Goal: Communication & Community: Participate in discussion

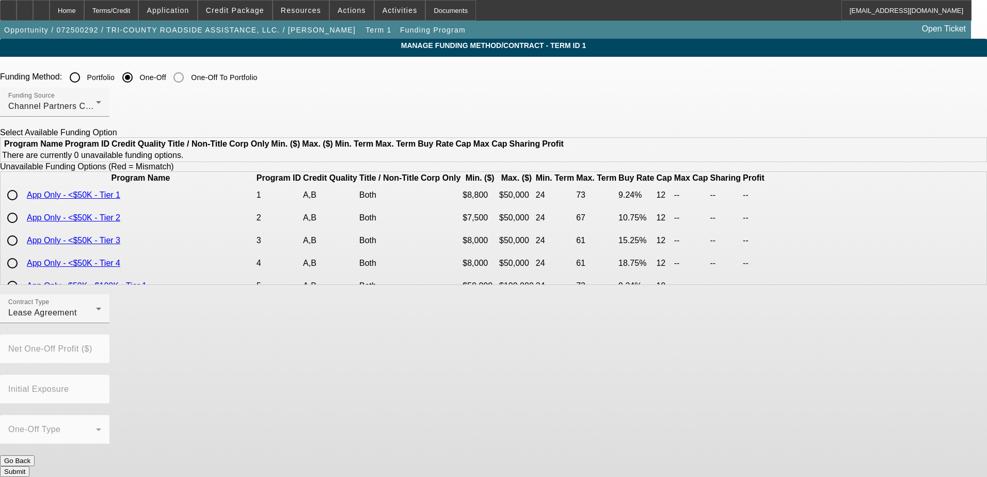
click at [23, 228] on input "radio" at bounding box center [12, 217] width 21 height 21
radio input "true"
click at [96, 319] on div "Lease Agreement" at bounding box center [52, 312] width 88 height 12
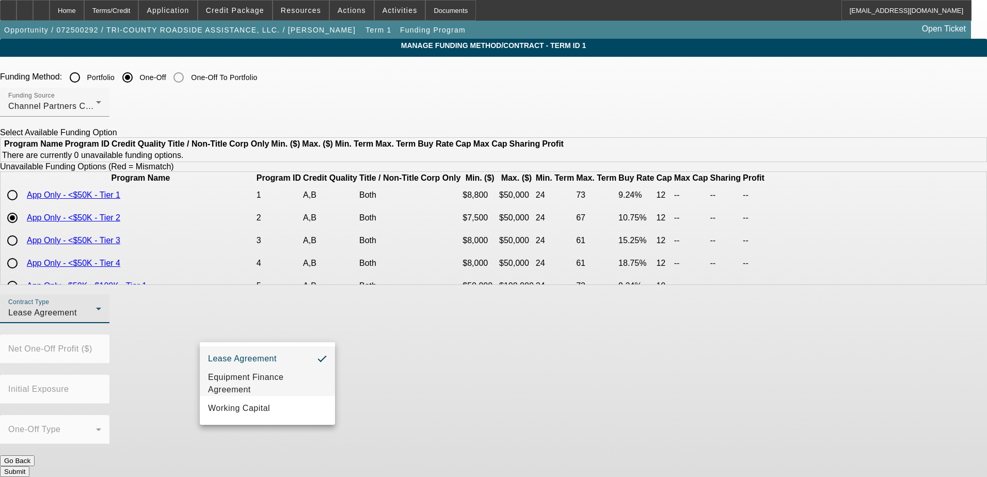
click at [255, 395] on span "Equipment Finance Agreement" at bounding box center [267, 383] width 119 height 25
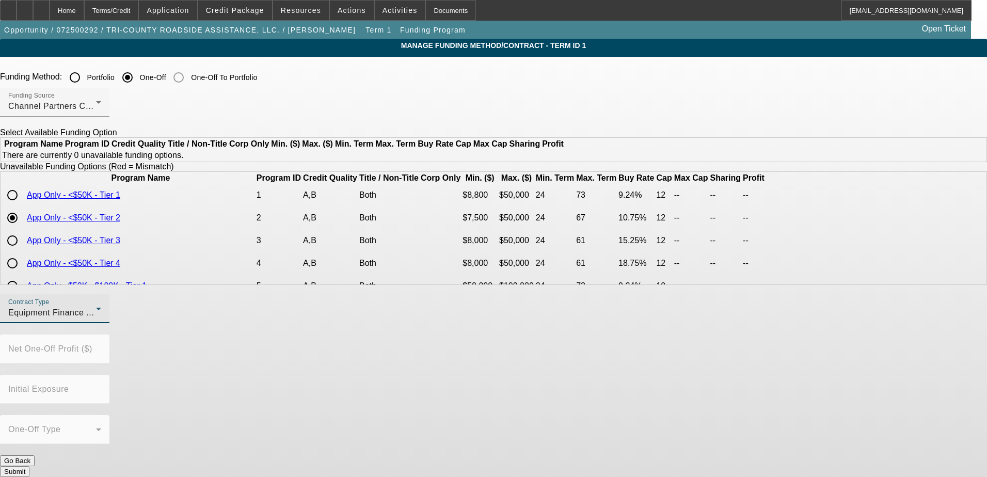
click at [29, 466] on button "Submit" at bounding box center [14, 471] width 29 height 11
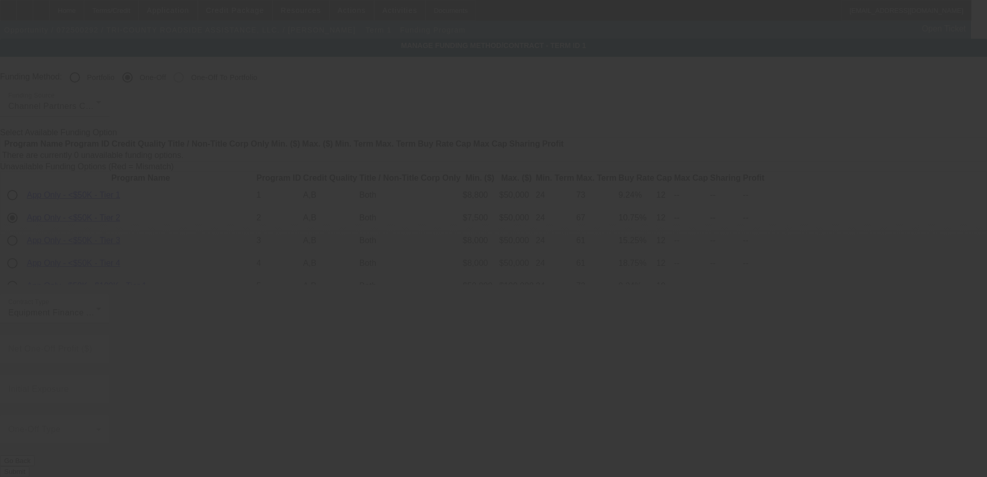
radio input "true"
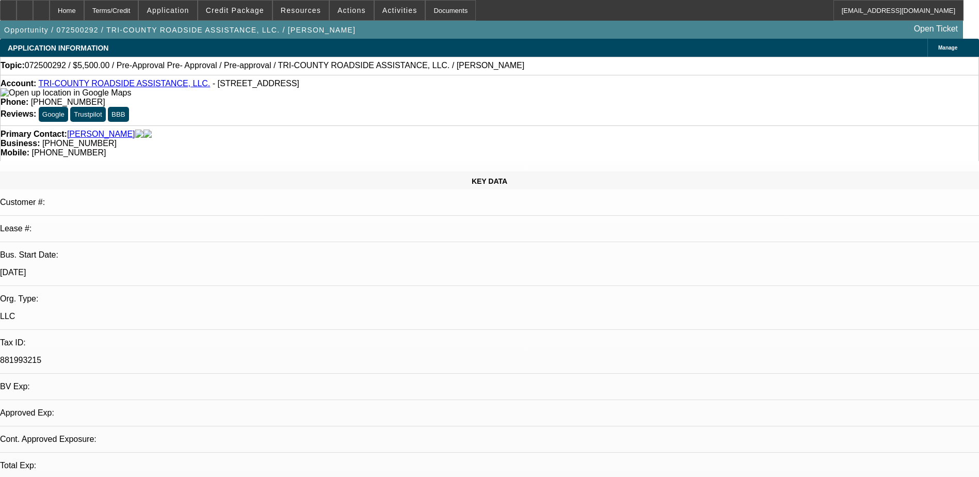
select select "0"
select select "2"
select select "0"
select select "6"
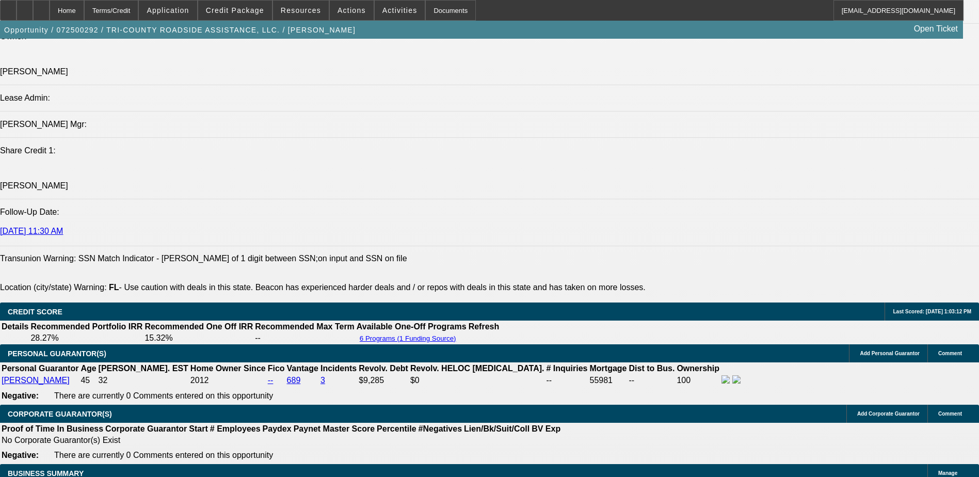
scroll to position [1268, 0]
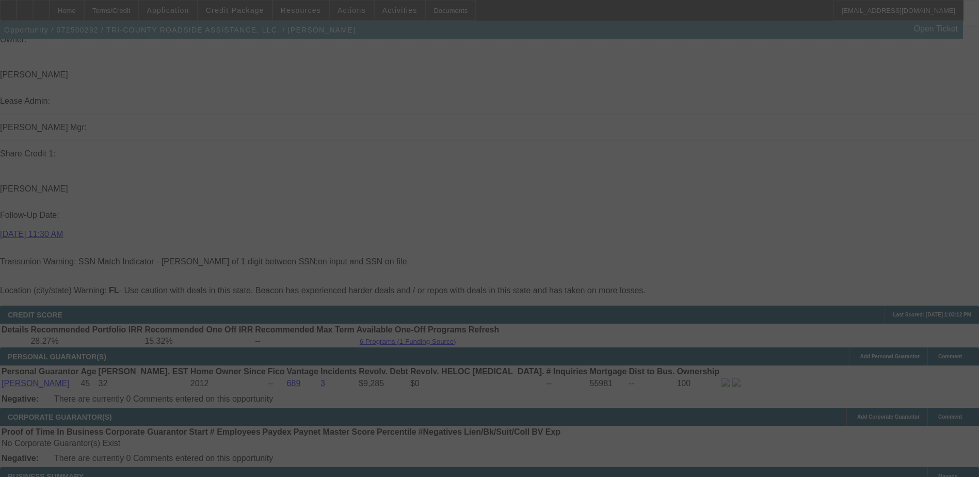
scroll to position [0, 0]
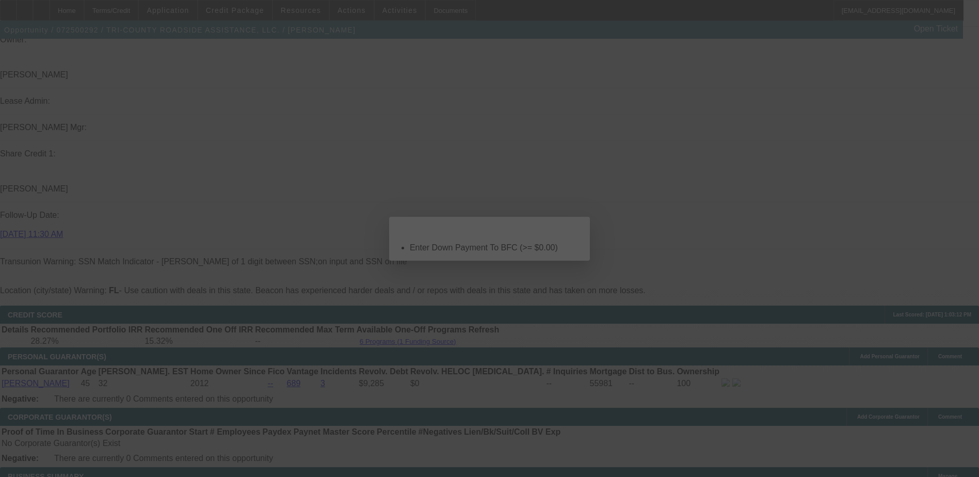
select select "0"
select select "2"
select select "0"
select select "6"
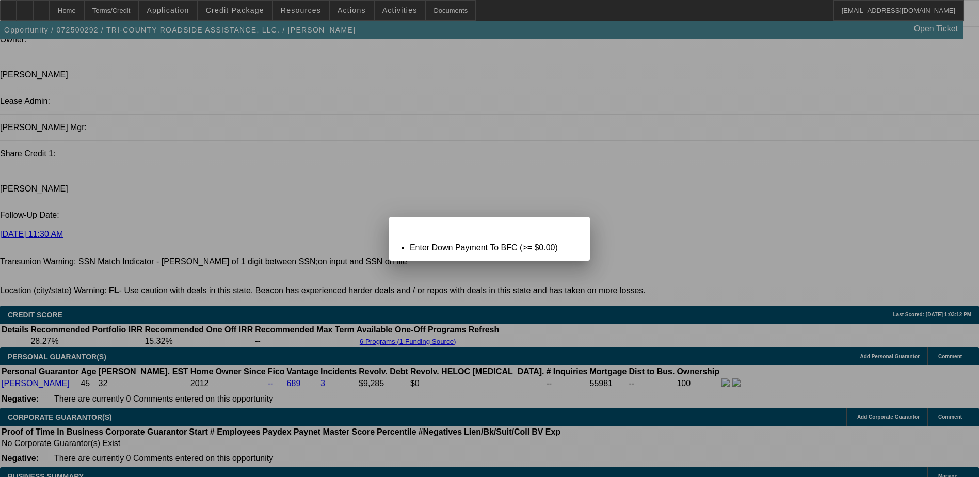
click at [577, 229] on span "Close" at bounding box center [577, 226] width 14 height 6
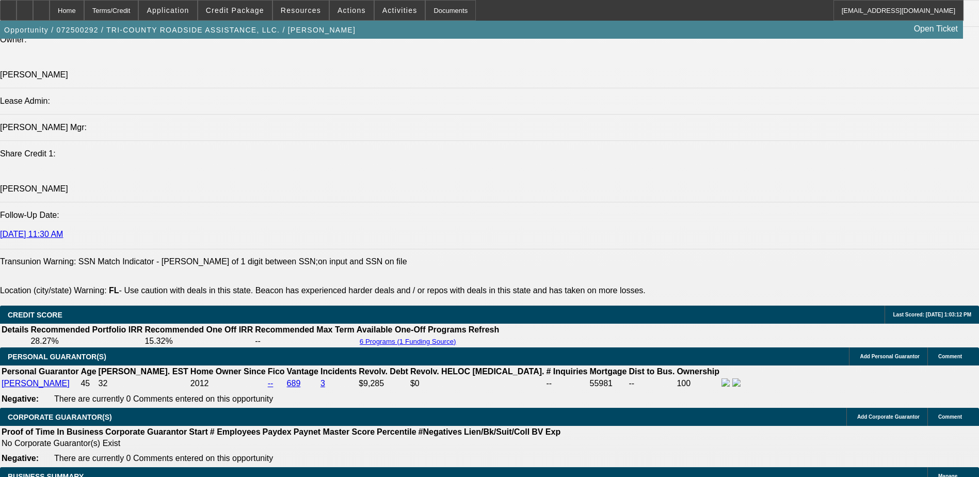
scroll to position [1268, 0]
type input "$0.00"
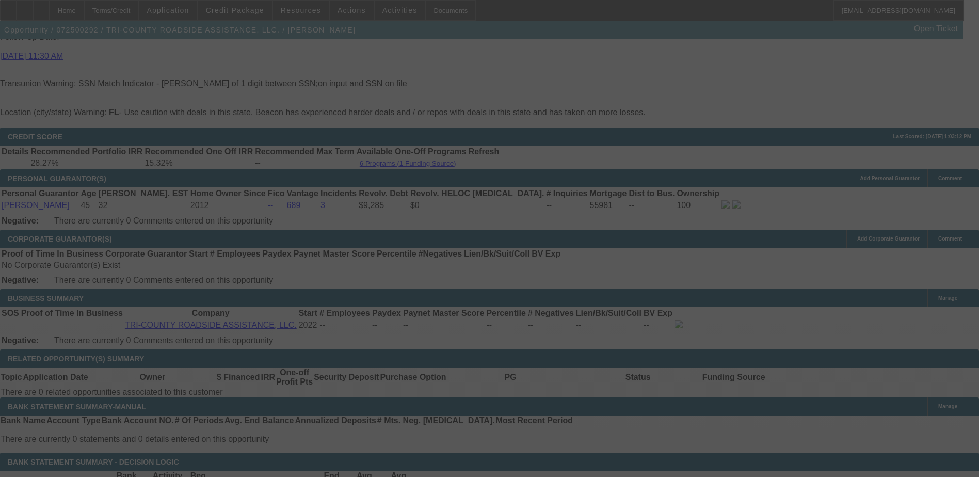
scroll to position [1475, 0]
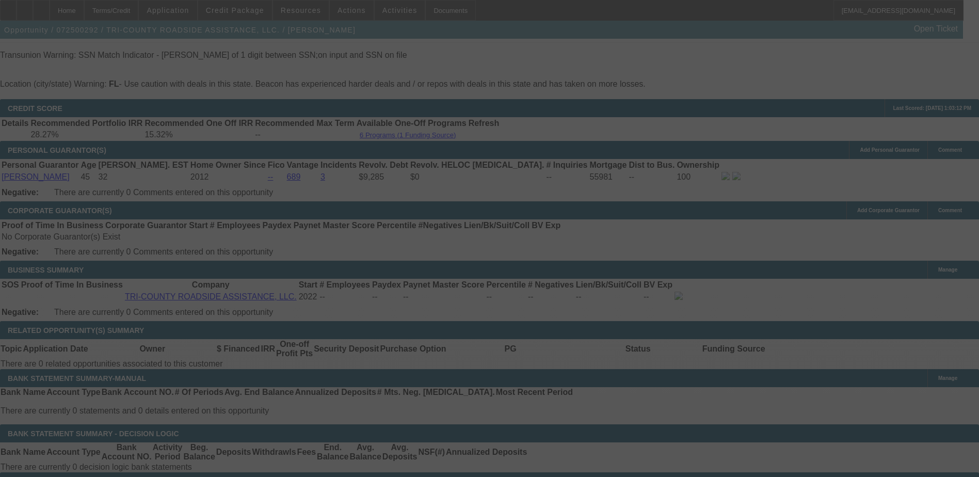
select select "0"
select select "2"
select select "0"
select select "6"
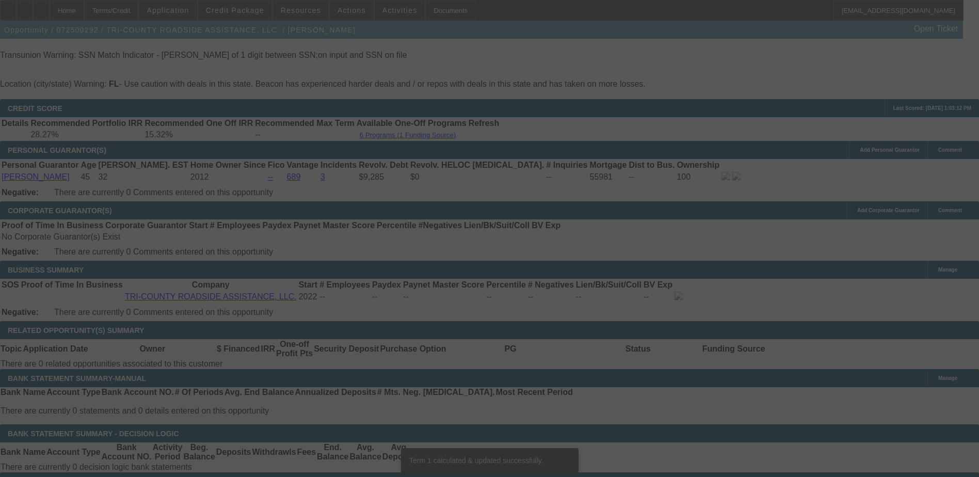
scroll to position [1465, 0]
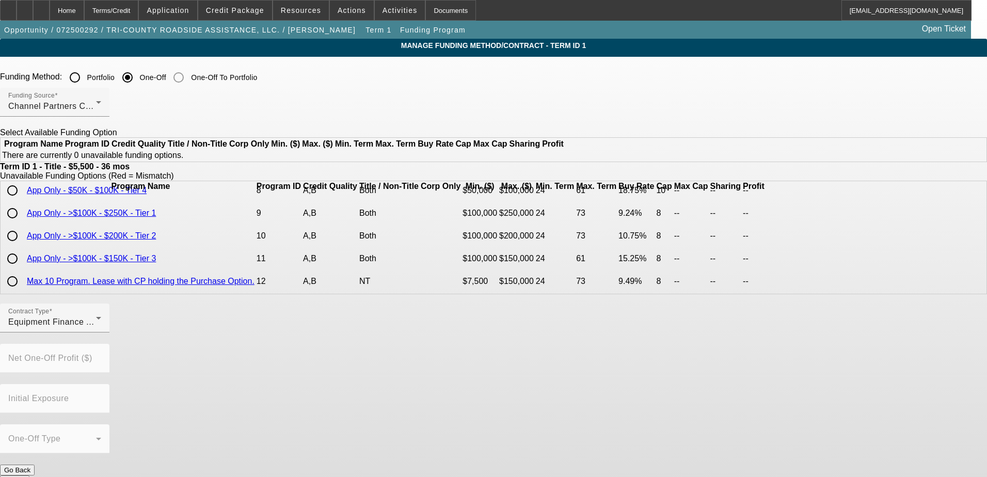
scroll to position [206, 0]
click at [96, 103] on div "Channel Partners Capital LLC (EF)" at bounding box center [52, 106] width 88 height 12
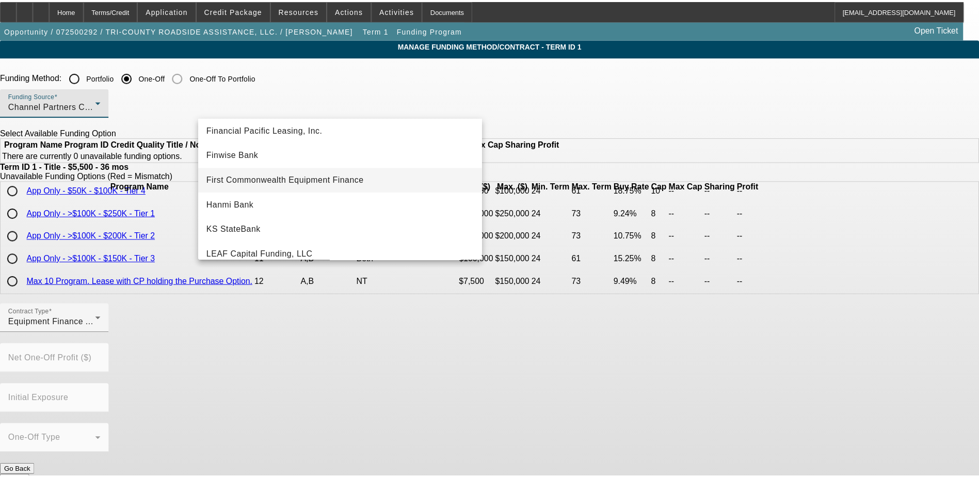
scroll to position [103, 0]
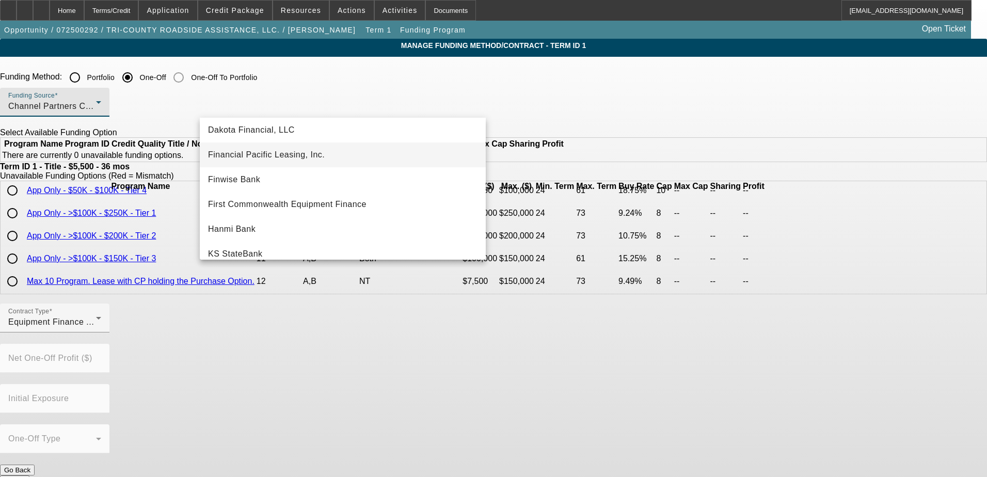
click at [267, 159] on span "Financial Pacific Leasing, Inc." at bounding box center [266, 155] width 117 height 12
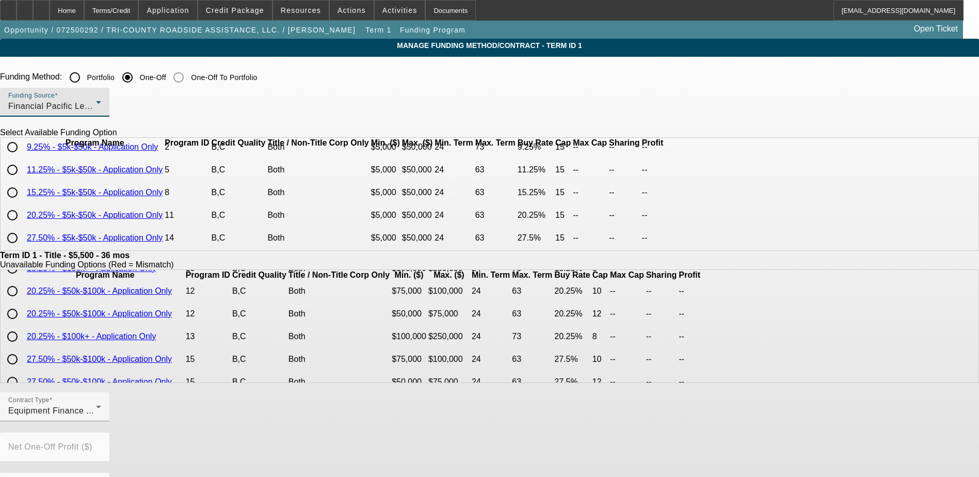
scroll to position [52, 0]
click at [23, 180] on input "radio" at bounding box center [12, 169] width 21 height 21
radio input "true"
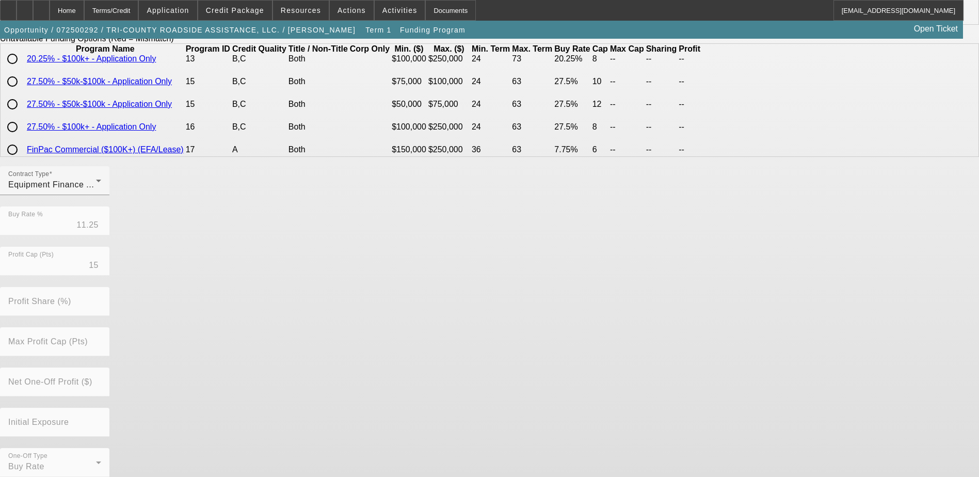
scroll to position [237, 0]
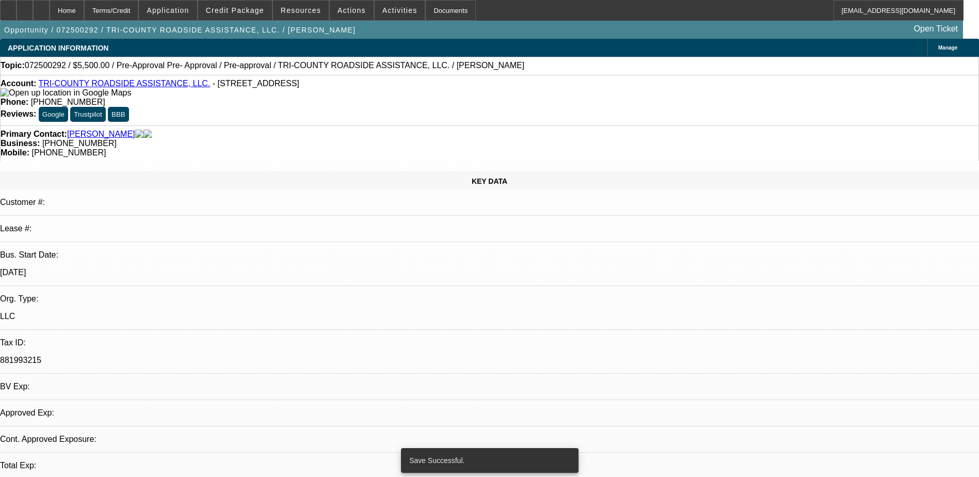
select select "0"
select select "2"
select select "0"
select select "6"
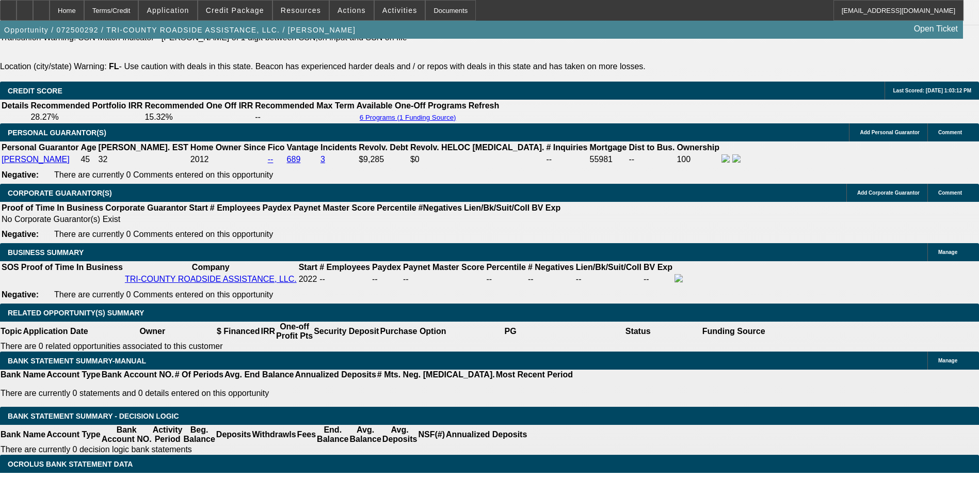
scroll to position [1445, 0]
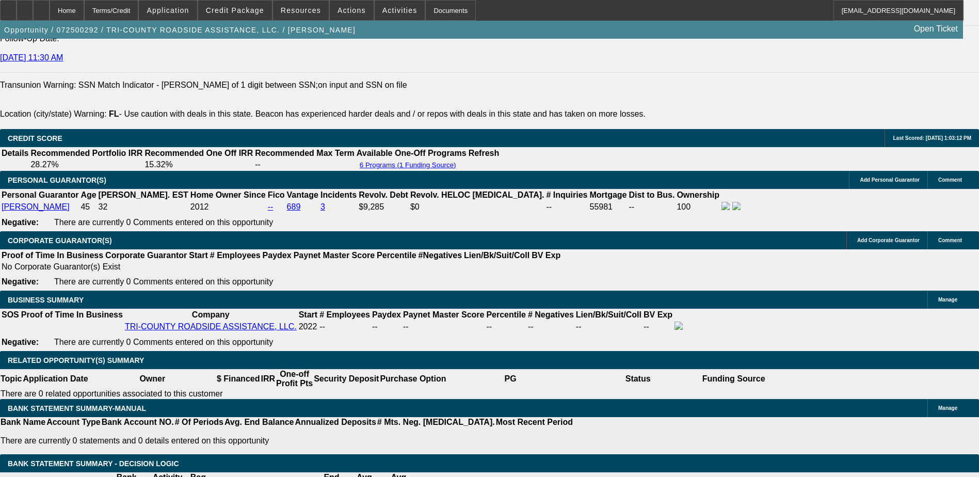
select select "1"
type input "UNKNOWN"
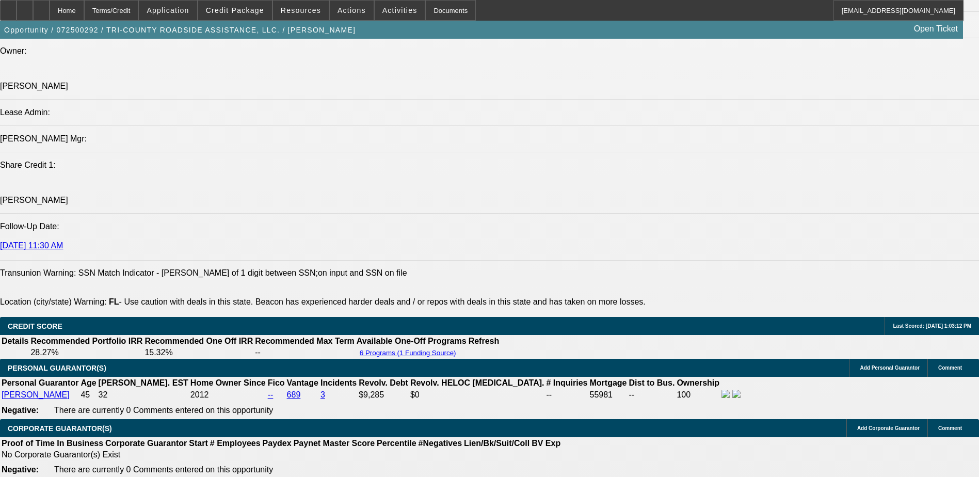
scroll to position [1238, 0]
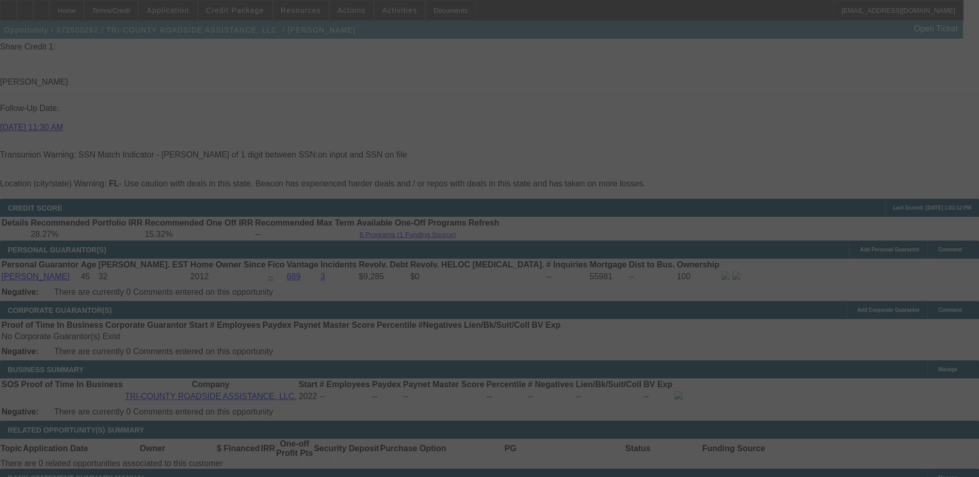
scroll to position [1445, 0]
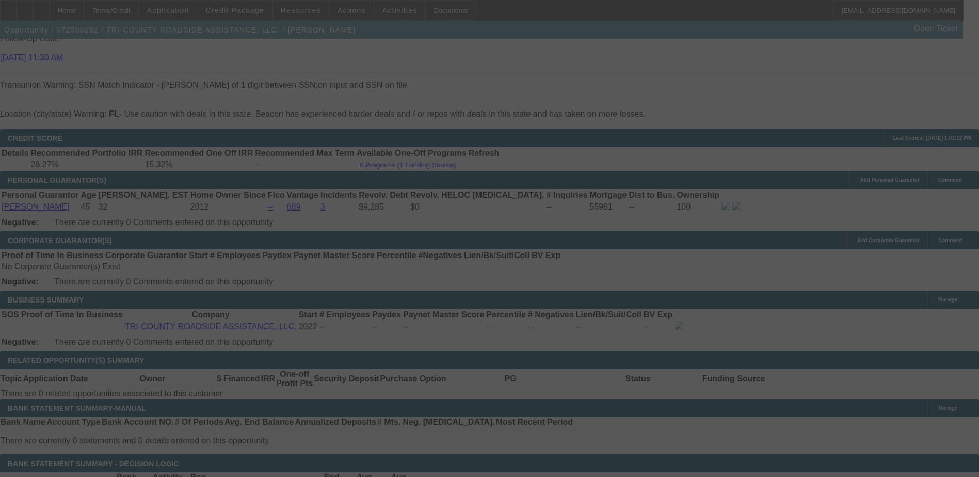
select select "0"
select select "6"
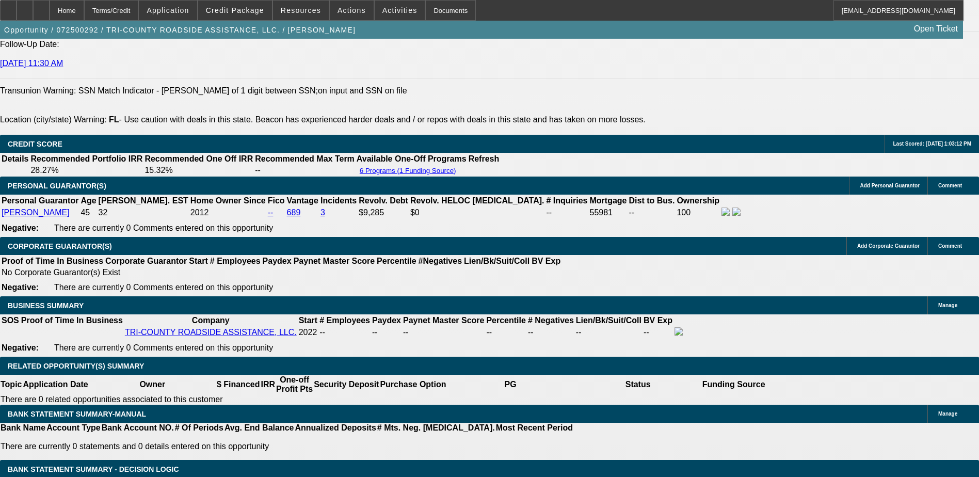
type input "UNKNOWN"
type input "1"
type input "$155.14"
type input "13"
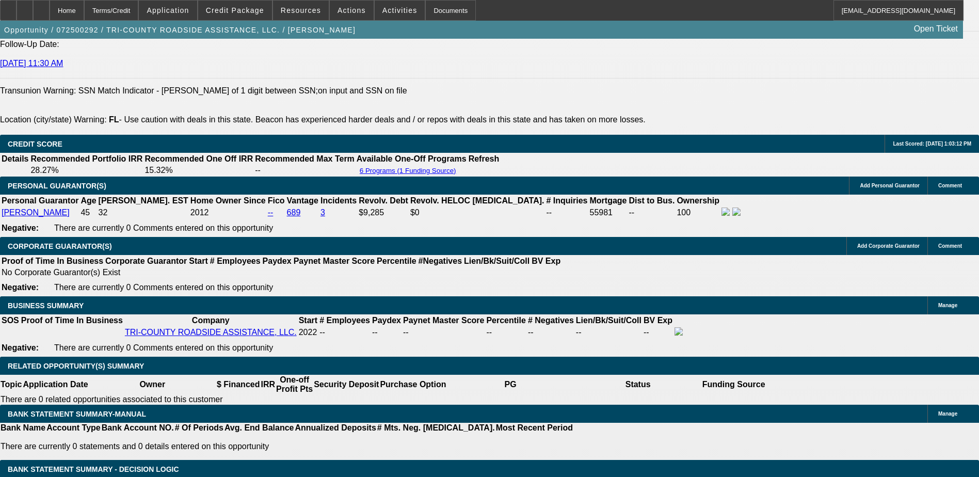
type input "$185.32"
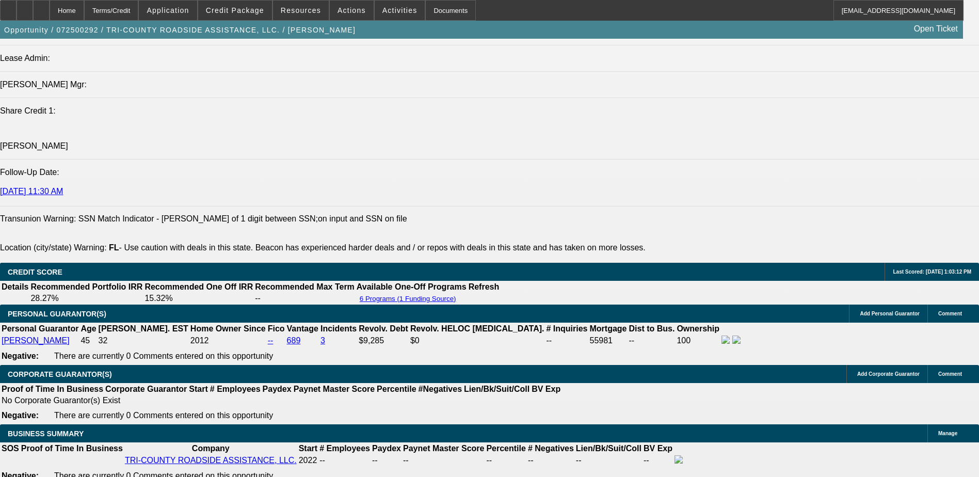
scroll to position [1284, 0]
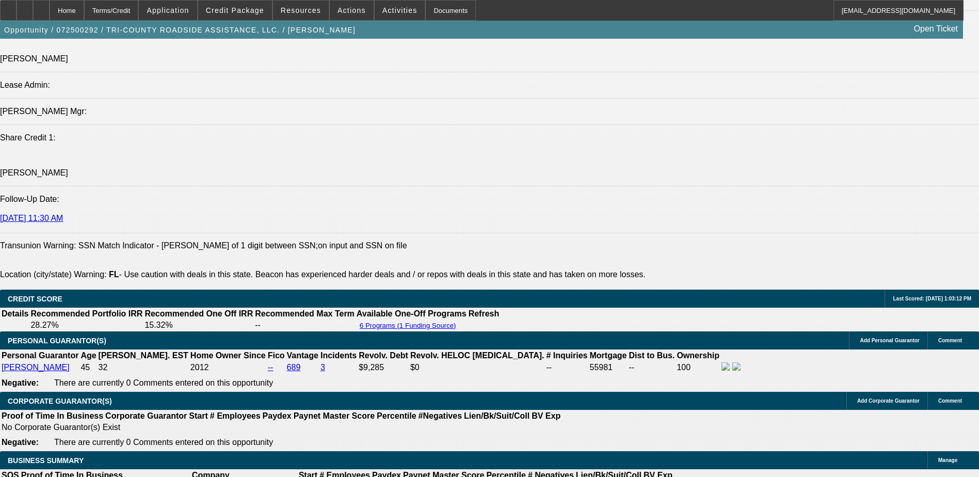
type input "13"
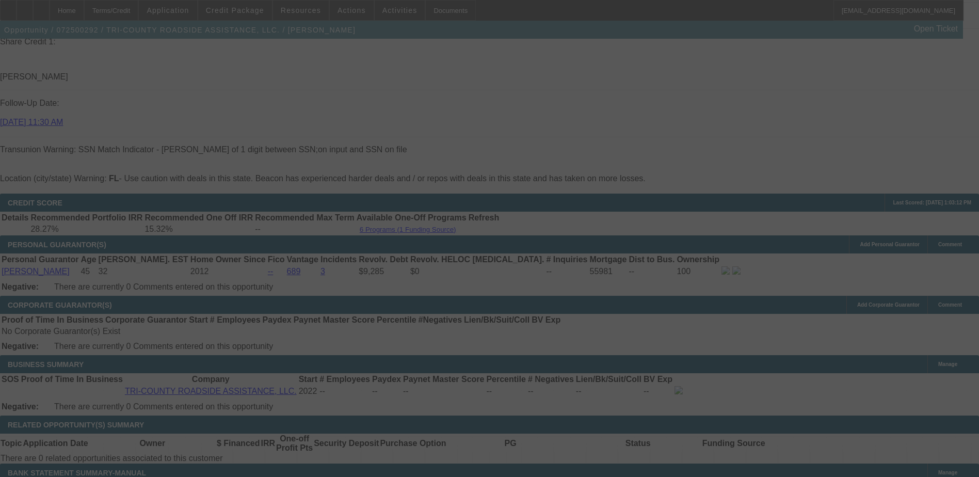
scroll to position [1439, 0]
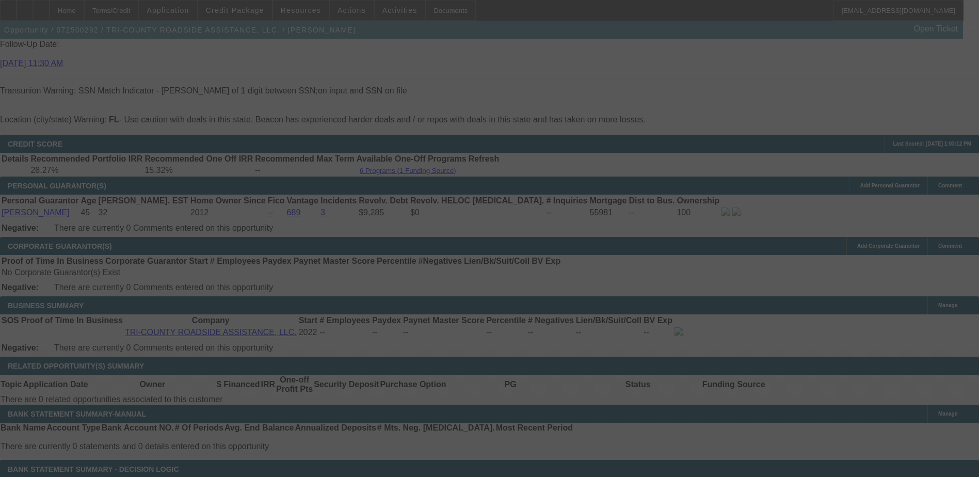
select select "0"
select select "6"
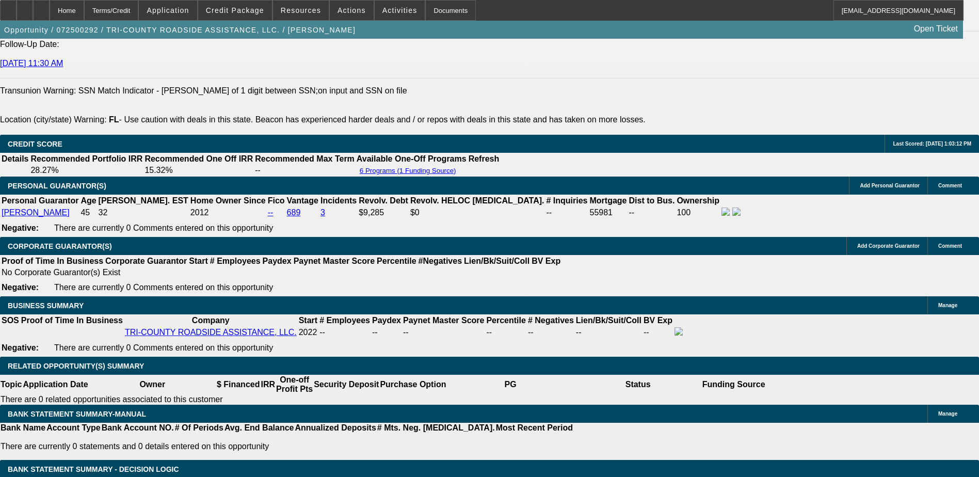
type input "13."
type input "UNKNOWN"
type input "13.5"
type input "$186.64"
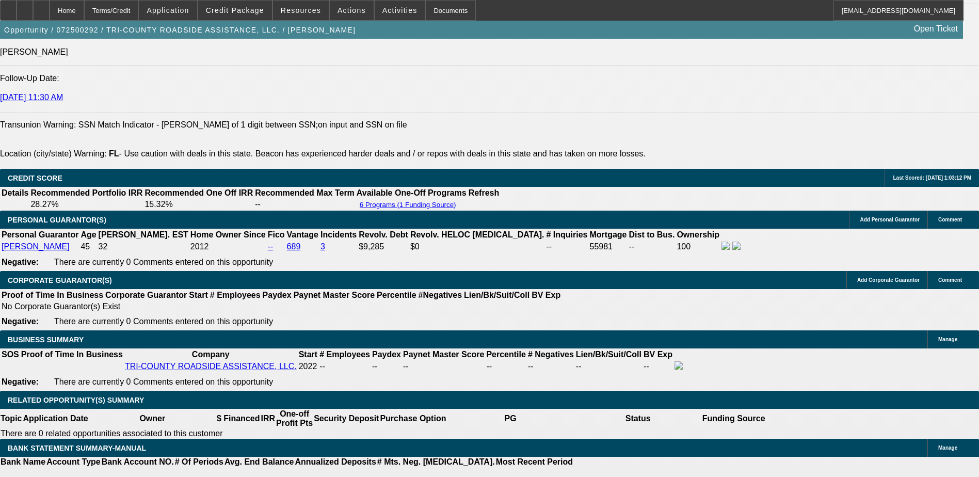
scroll to position [1336, 0]
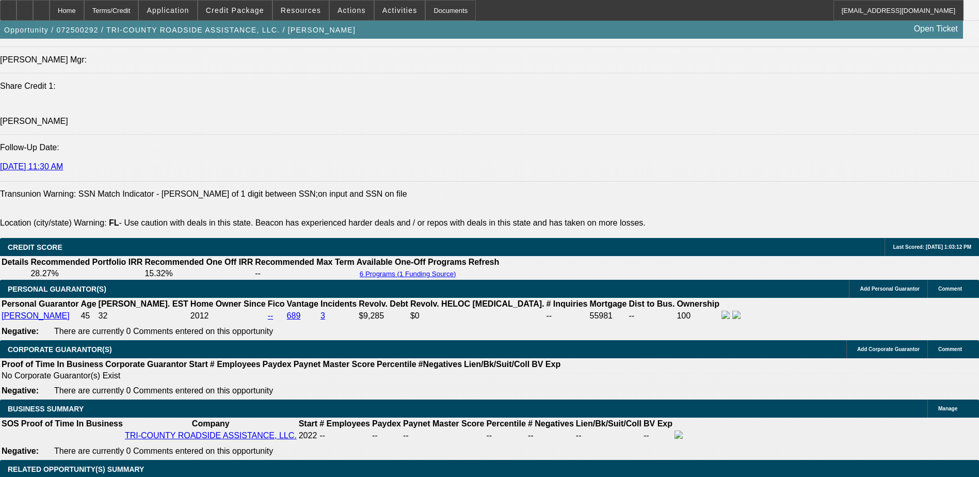
type input "13.5"
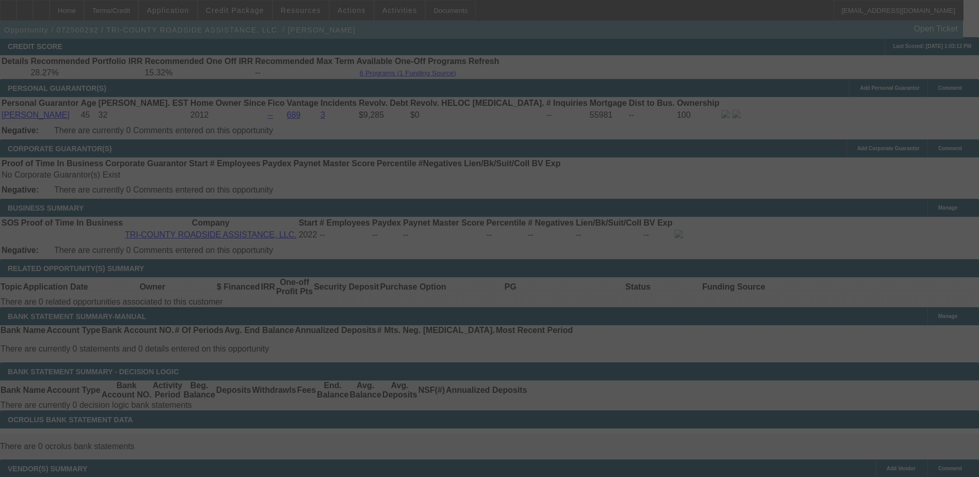
scroll to position [1542, 0]
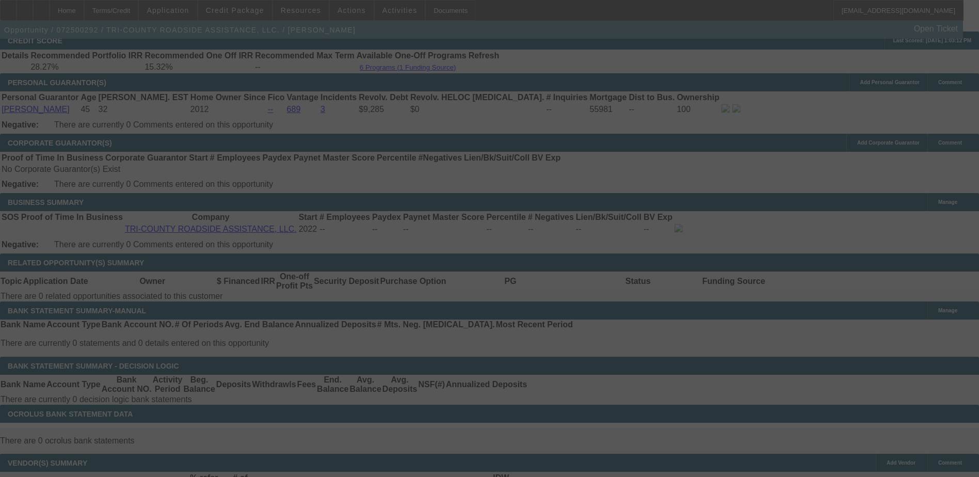
select select "0"
select select "6"
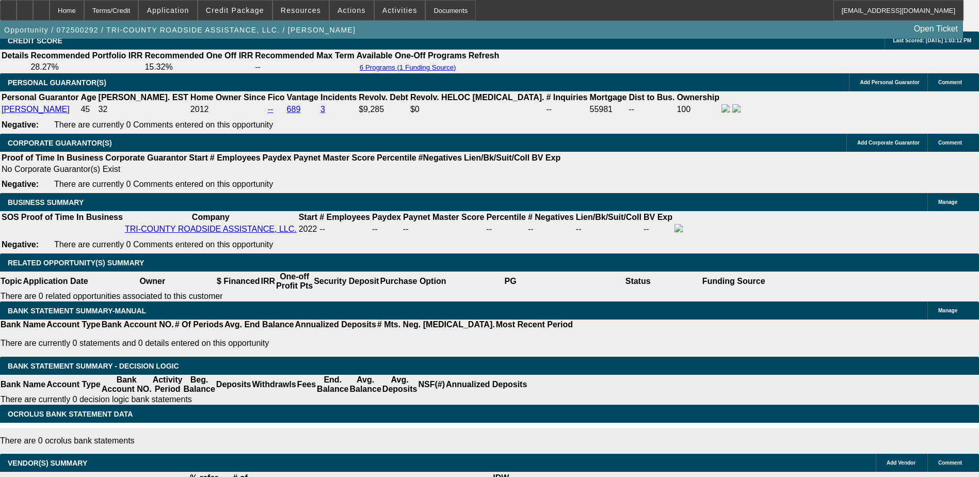
type input "13."
type input "UNKNOWN"
type input "13"
type input "$185.32"
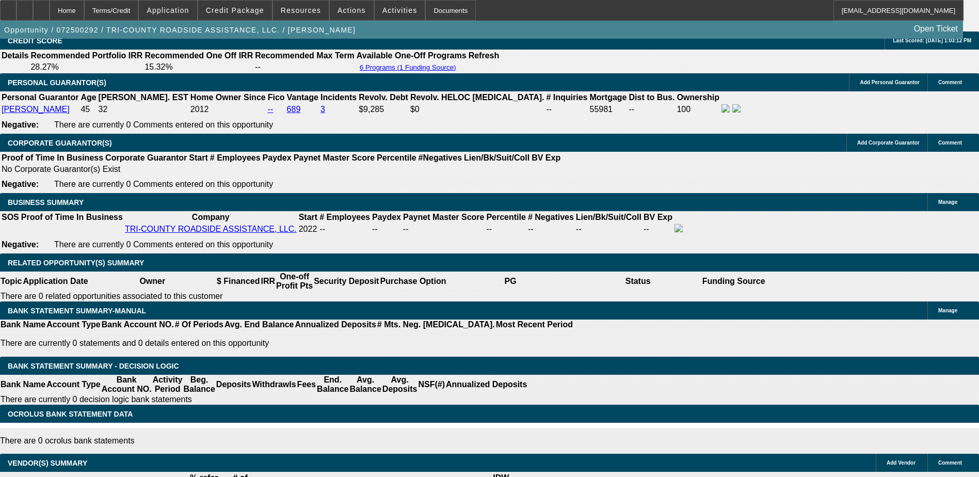
type input "1"
type input "$155.14"
type input "14"
type input "$187.98"
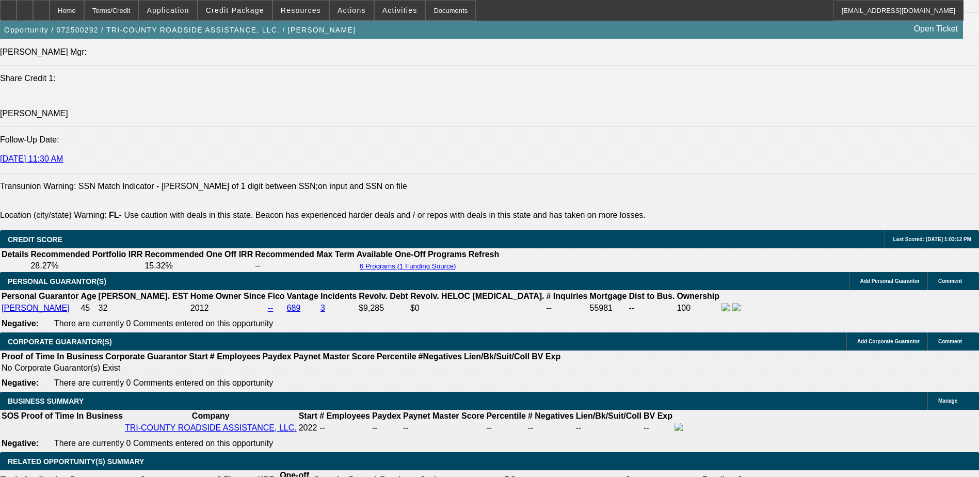
scroll to position [1336, 0]
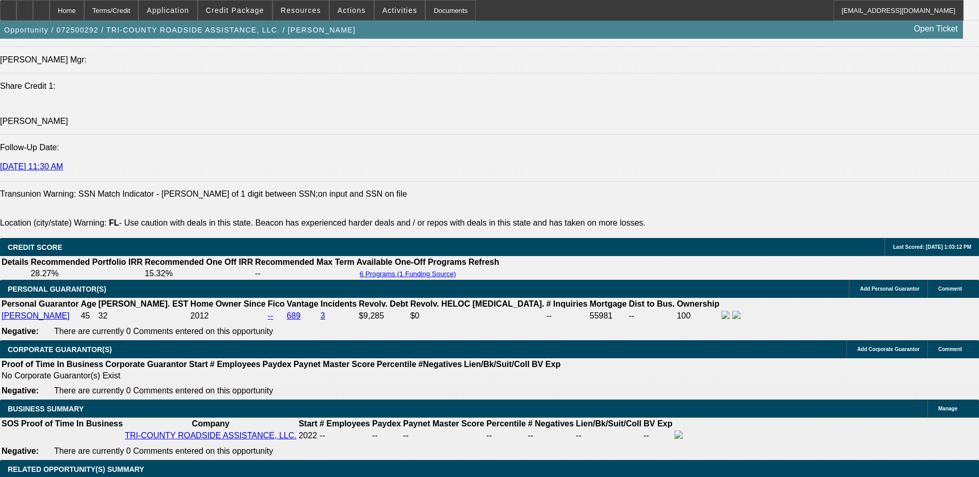
type input "14"
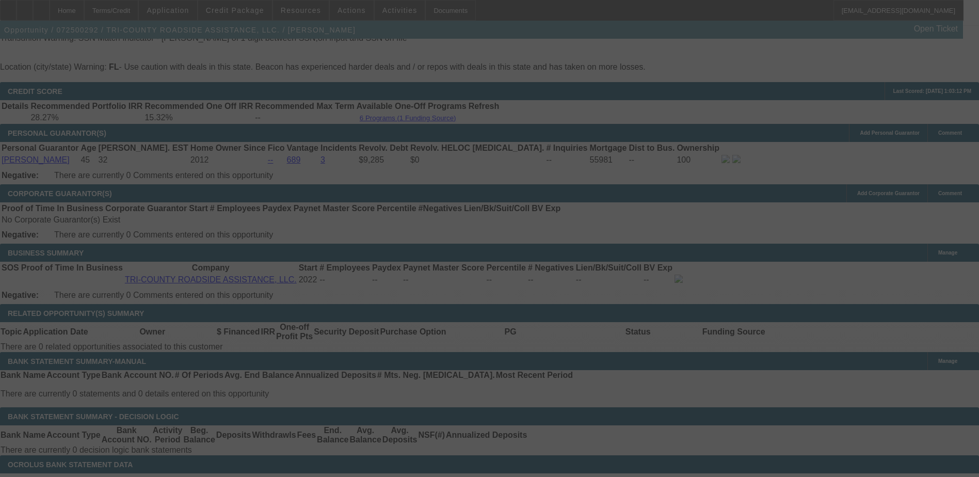
scroll to position [1542, 0]
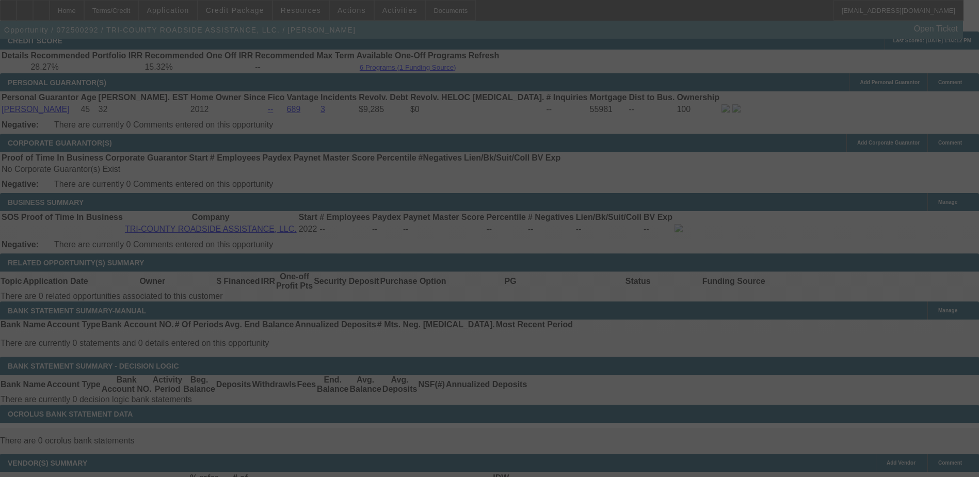
select select "0"
select select "6"
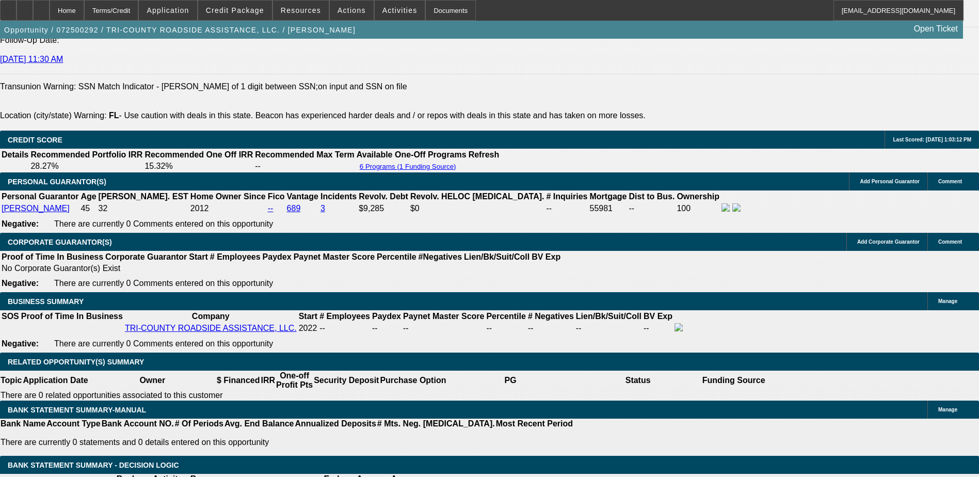
scroll to position [1439, 0]
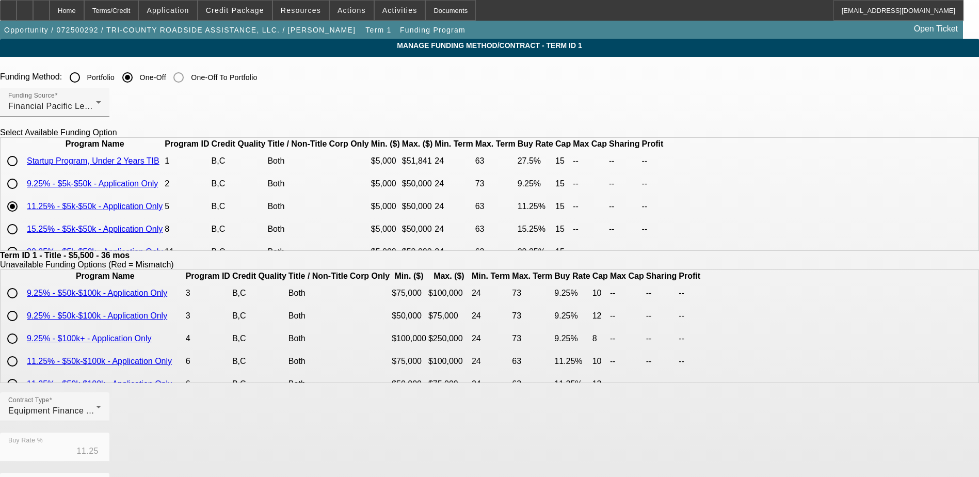
click at [23, 194] on input "radio" at bounding box center [12, 183] width 21 height 21
radio input "true"
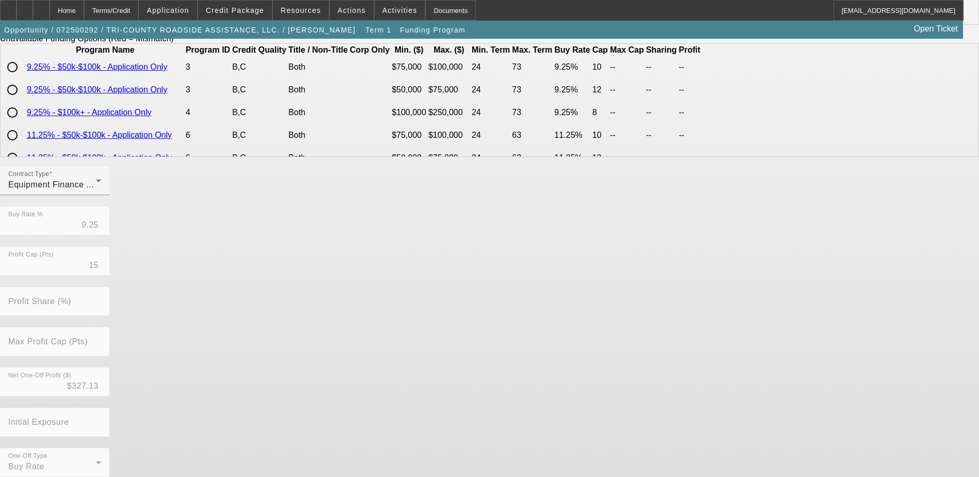
scroll to position [237, 0]
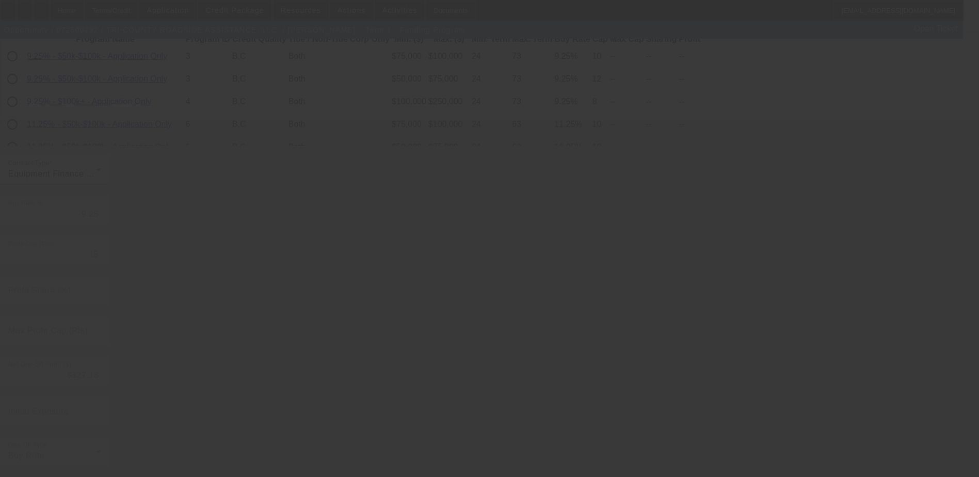
type input "11.25"
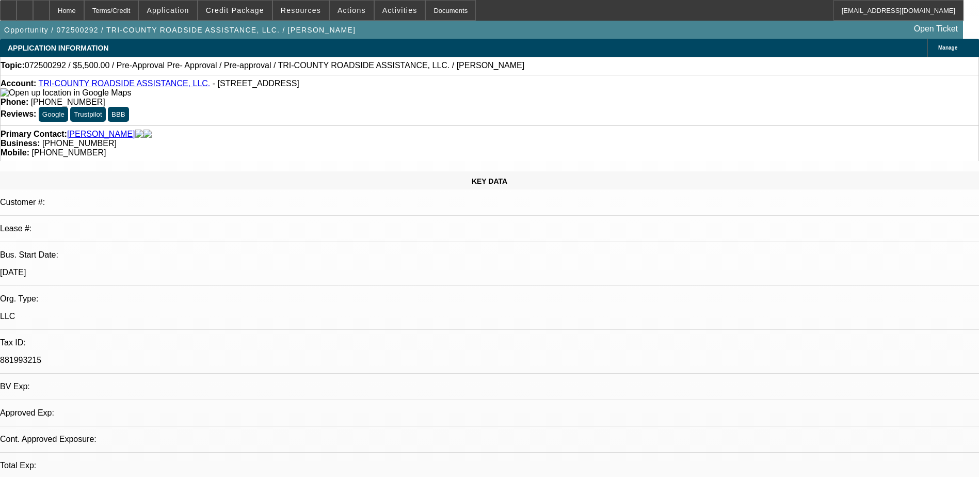
select select "0"
select select "6"
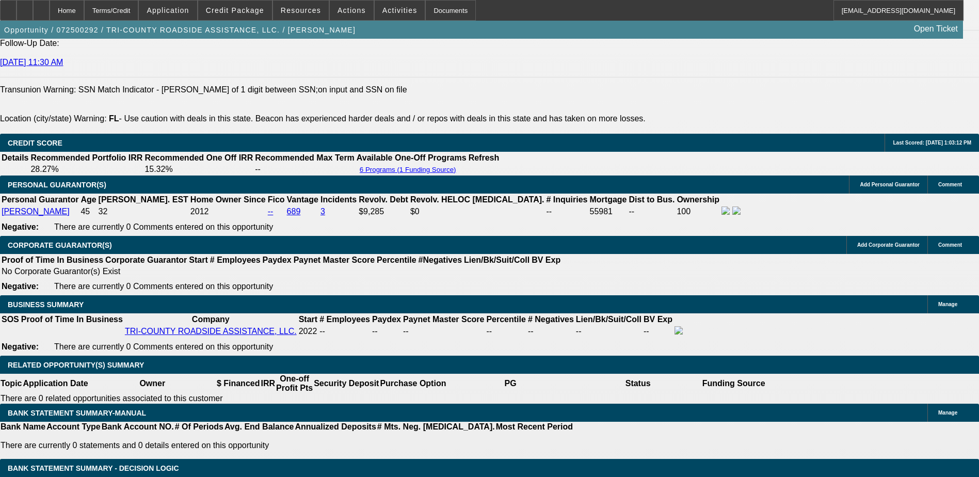
scroll to position [1438, 0]
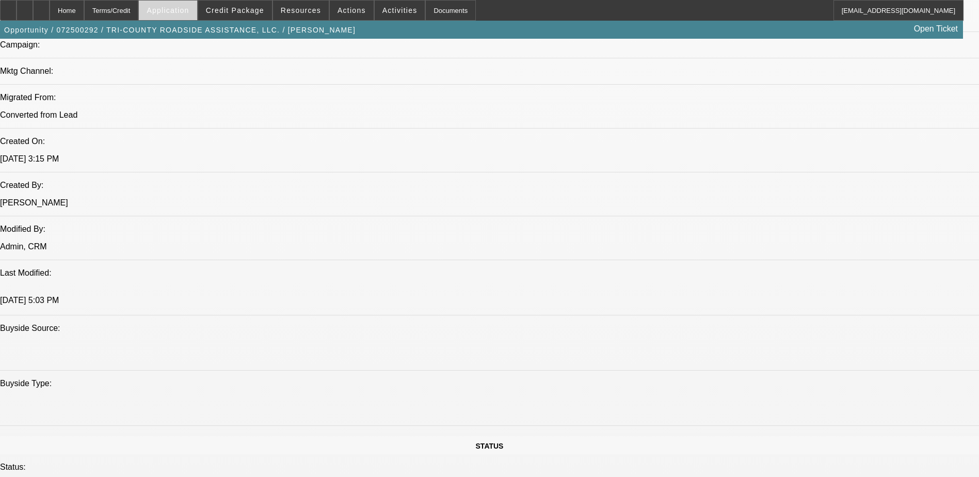
scroll to position [613, 0]
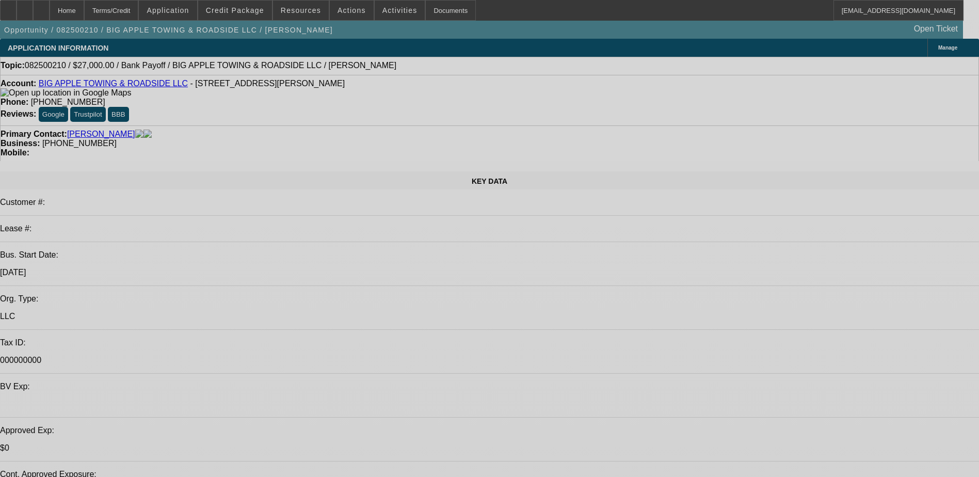
select select "0.1"
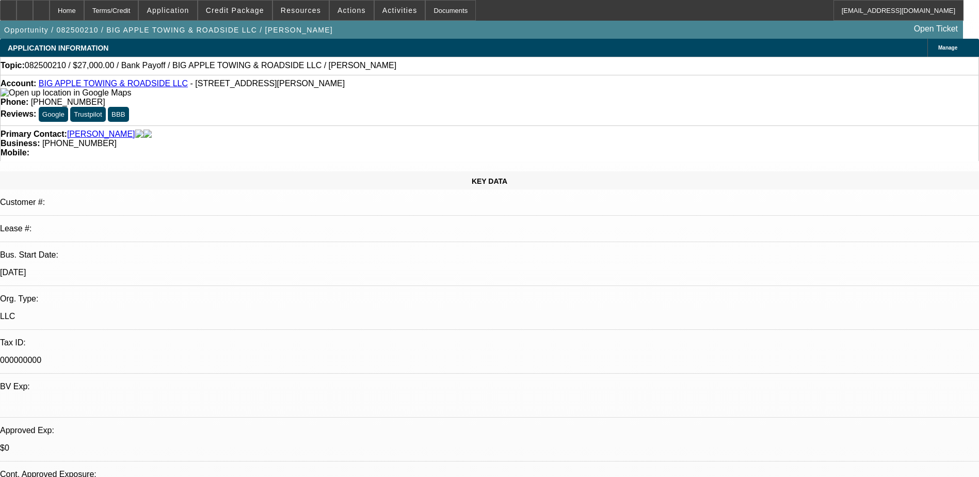
select select "2"
select select "0"
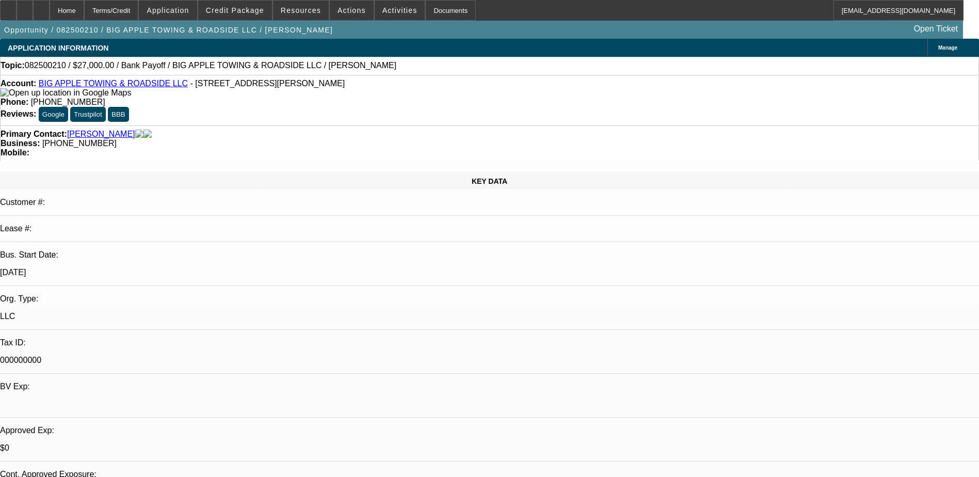
select select "1"
select select "2"
select select "6"
select select "1"
select select "2"
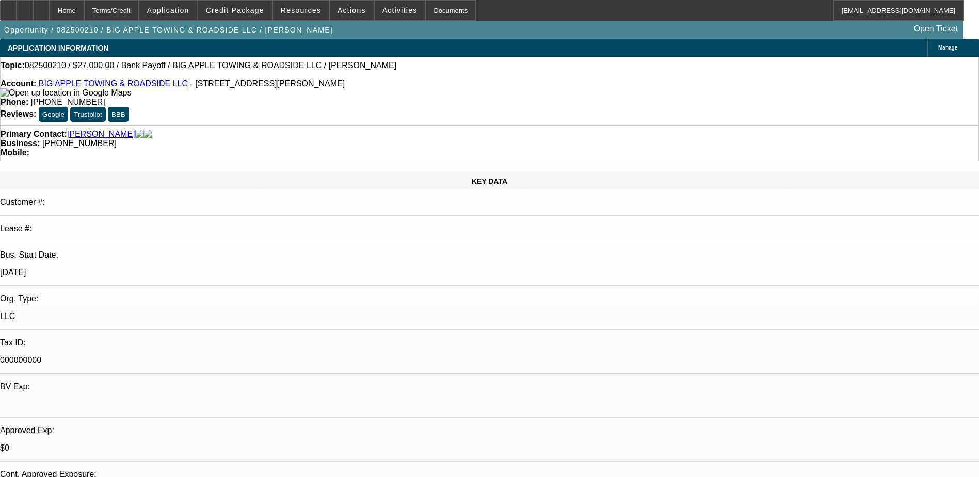
select select "6"
radio input "true"
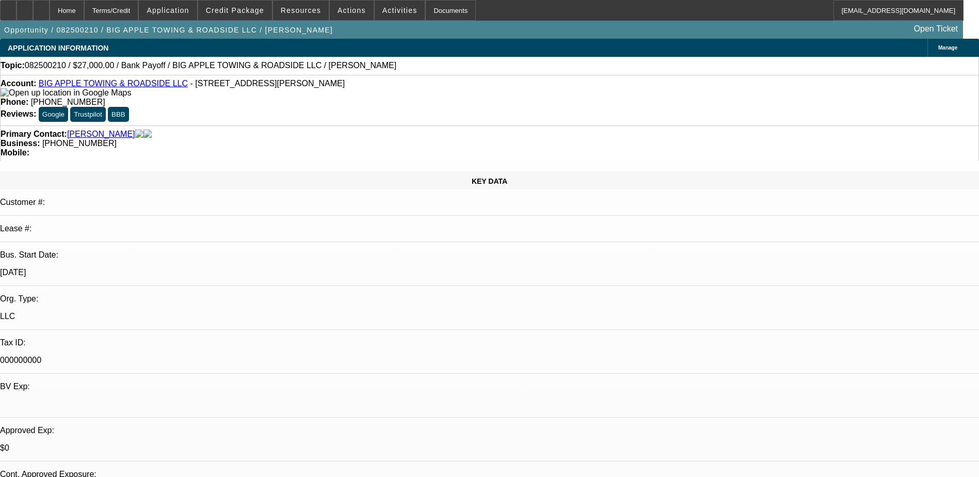
paste textarea "Jose Fanjul resides in FL and is the majority owner of Big Apple Towing, est. 0…"
type textarea "Jose Fanjul resides in FL and is the majority owner of Big Apple Towing, est. 0…"
radio input "true"
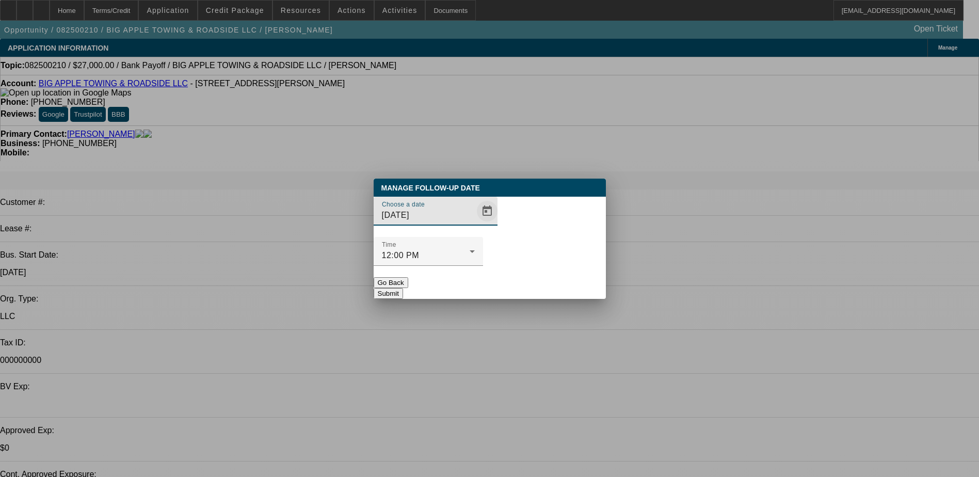
click at [475, 223] on span "Open calendar" at bounding box center [487, 211] width 25 height 25
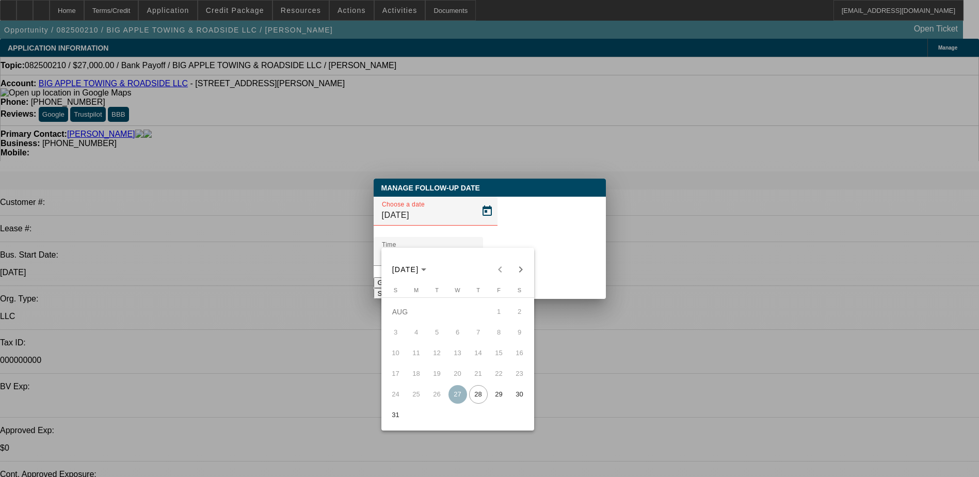
click at [496, 395] on span "29" at bounding box center [499, 394] width 19 height 19
type input "8/29/2025"
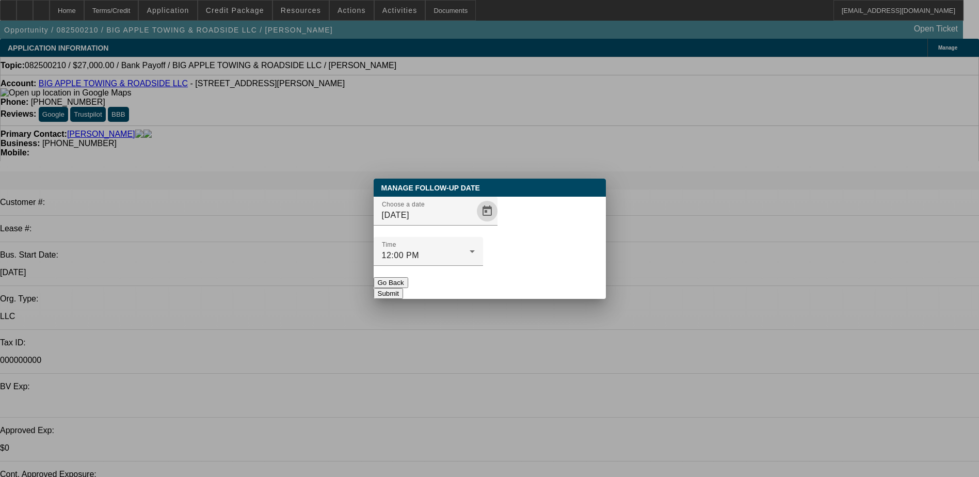
click at [403, 288] on button "Submit" at bounding box center [388, 293] width 29 height 11
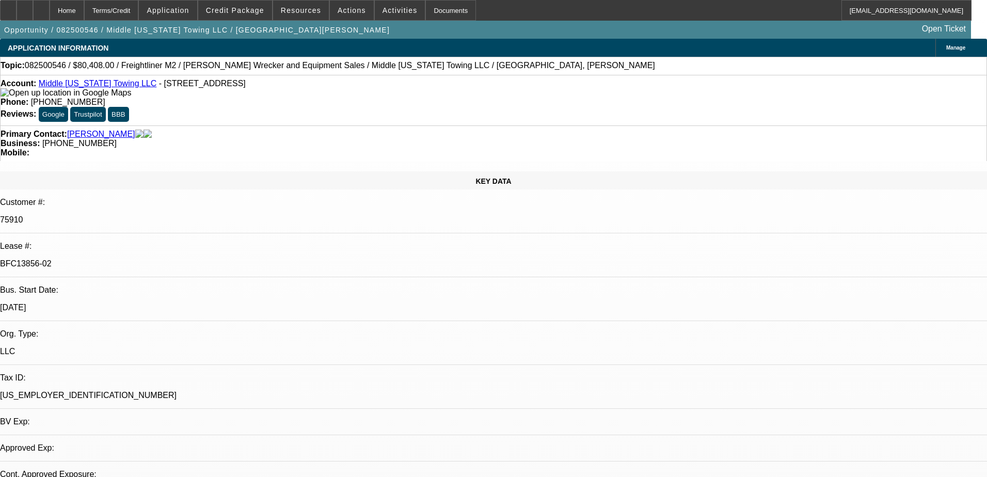
select select "0"
select select "2"
select select "0"
select select "6"
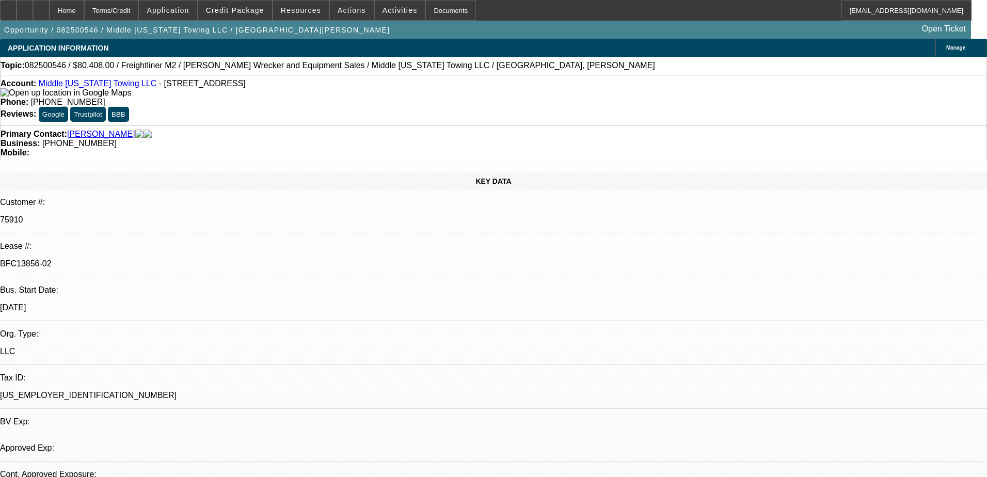
select select "0"
select select "6"
select select "0"
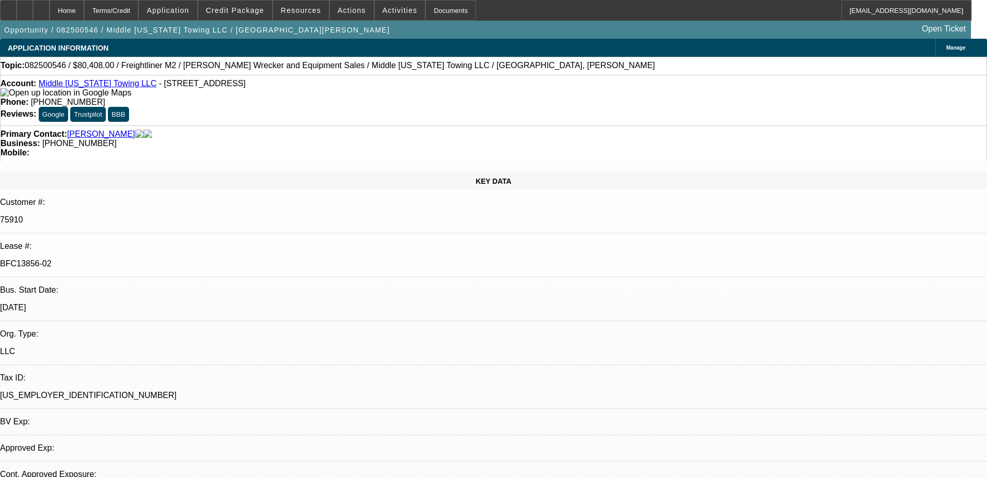
select select "0"
select select "2"
select select "0"
select select "6"
select select "0"
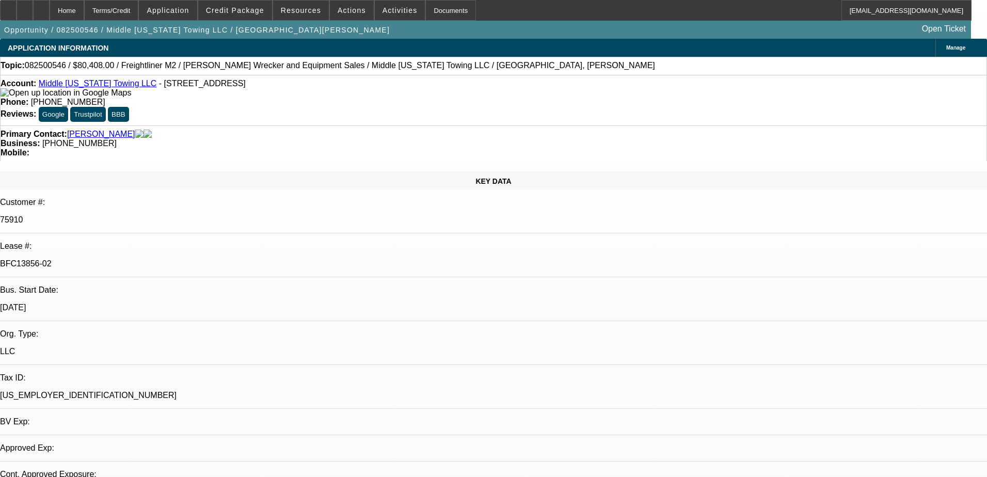
select select "0"
select select "2"
select select "0"
select select "6"
